Goal: Information Seeking & Learning: Learn about a topic

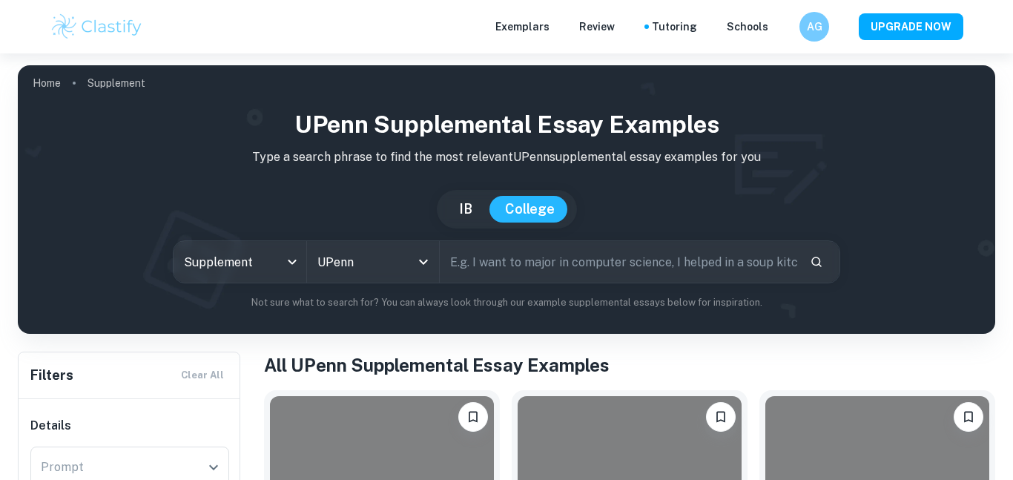
scroll to position [323, 0]
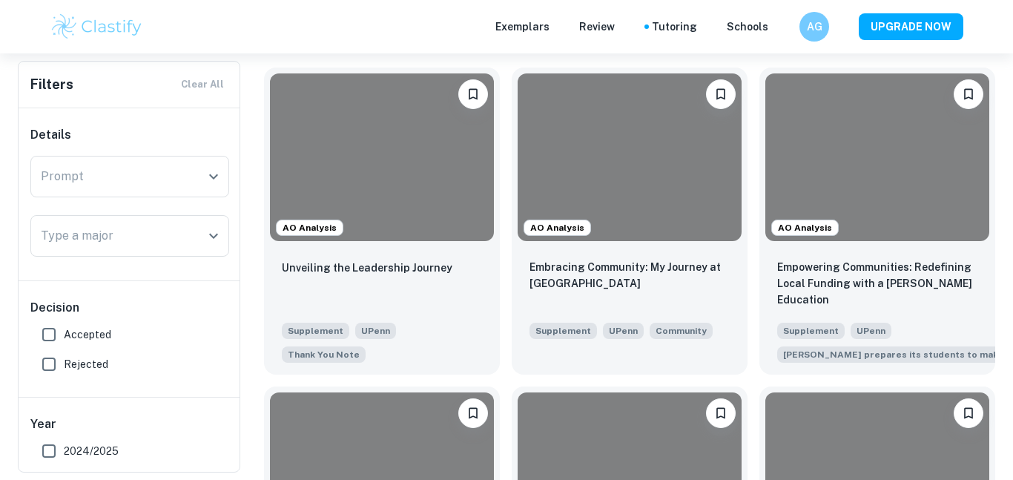
click at [632, 203] on div at bounding box center [630, 157] width 224 height 168
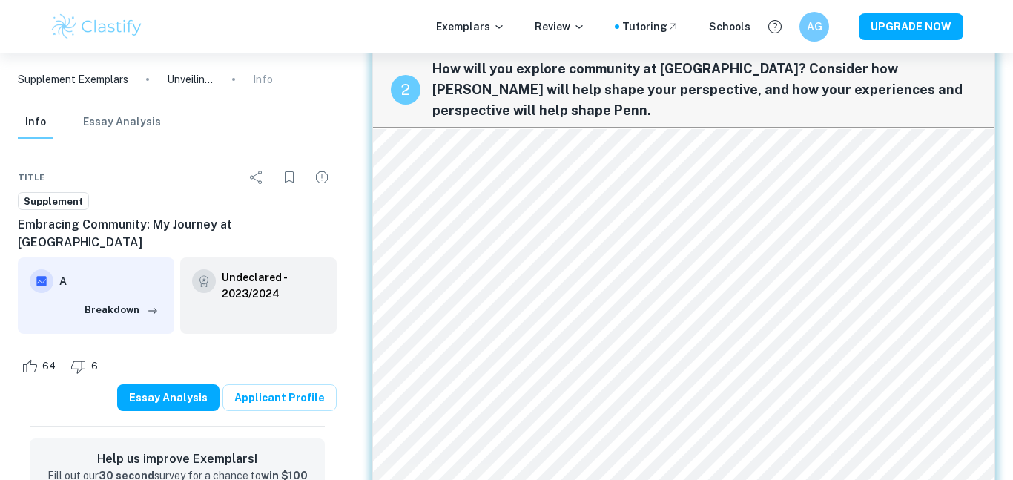
scroll to position [513, 0]
